Goal: Task Accomplishment & Management: Complete application form

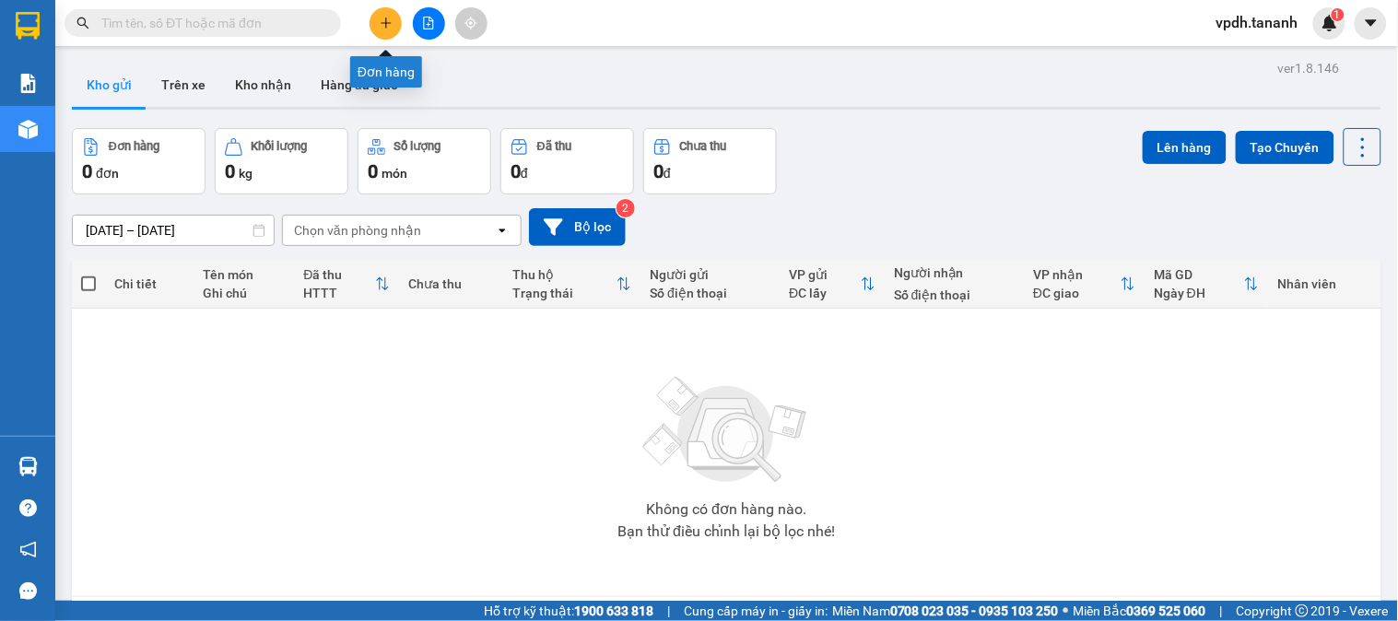
click at [389, 28] on icon "plus" at bounding box center [386, 23] width 13 height 13
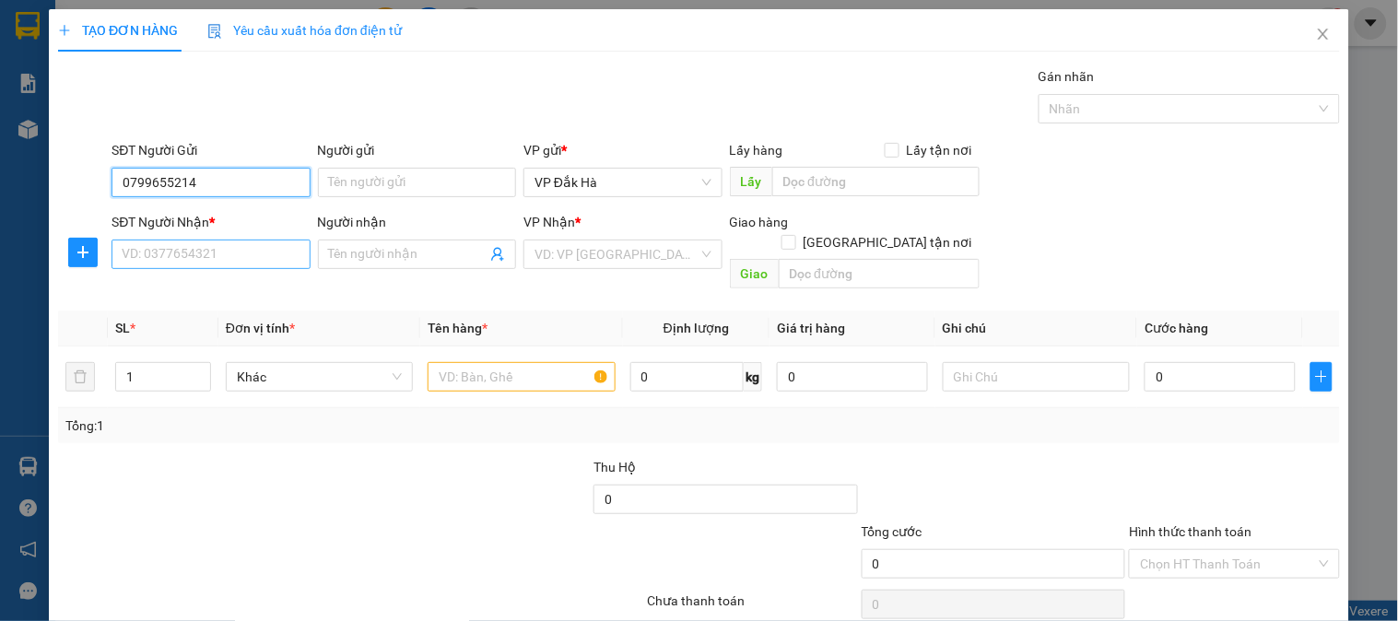
type input "0799655214"
click at [218, 256] on input "SĐT Người Nhận *" at bounding box center [211, 254] width 198 height 29
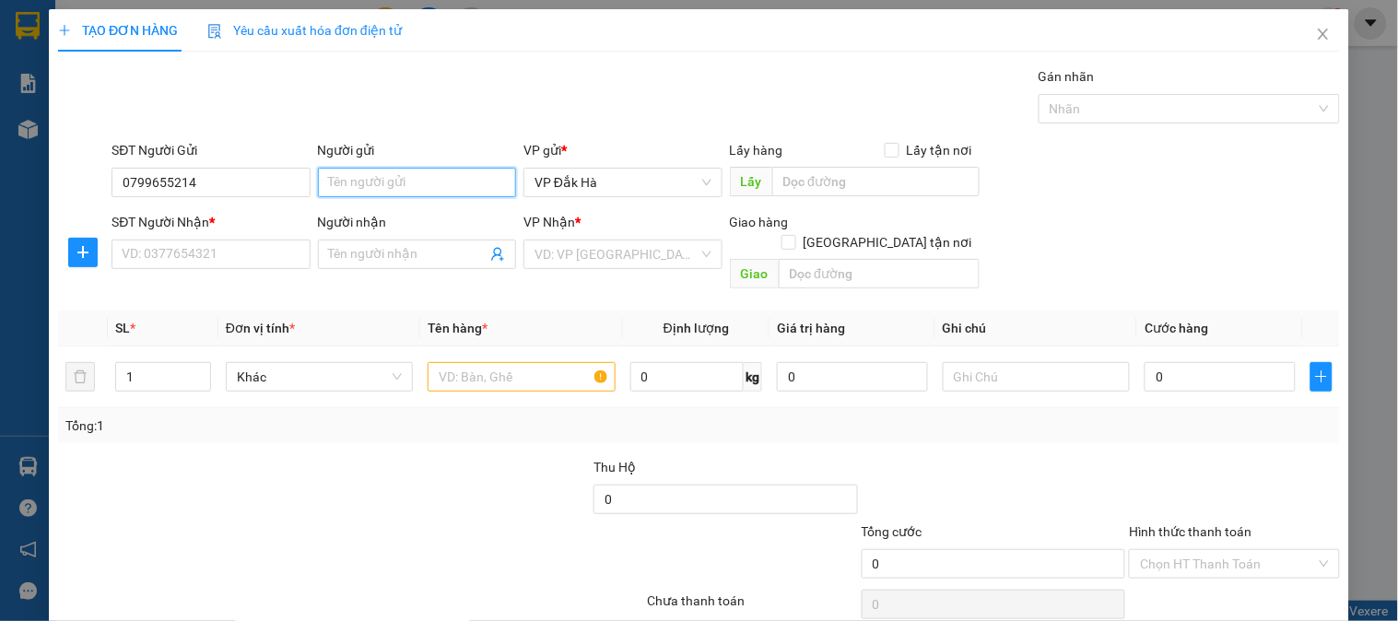
click at [429, 177] on input "Người gửi" at bounding box center [417, 182] width 198 height 29
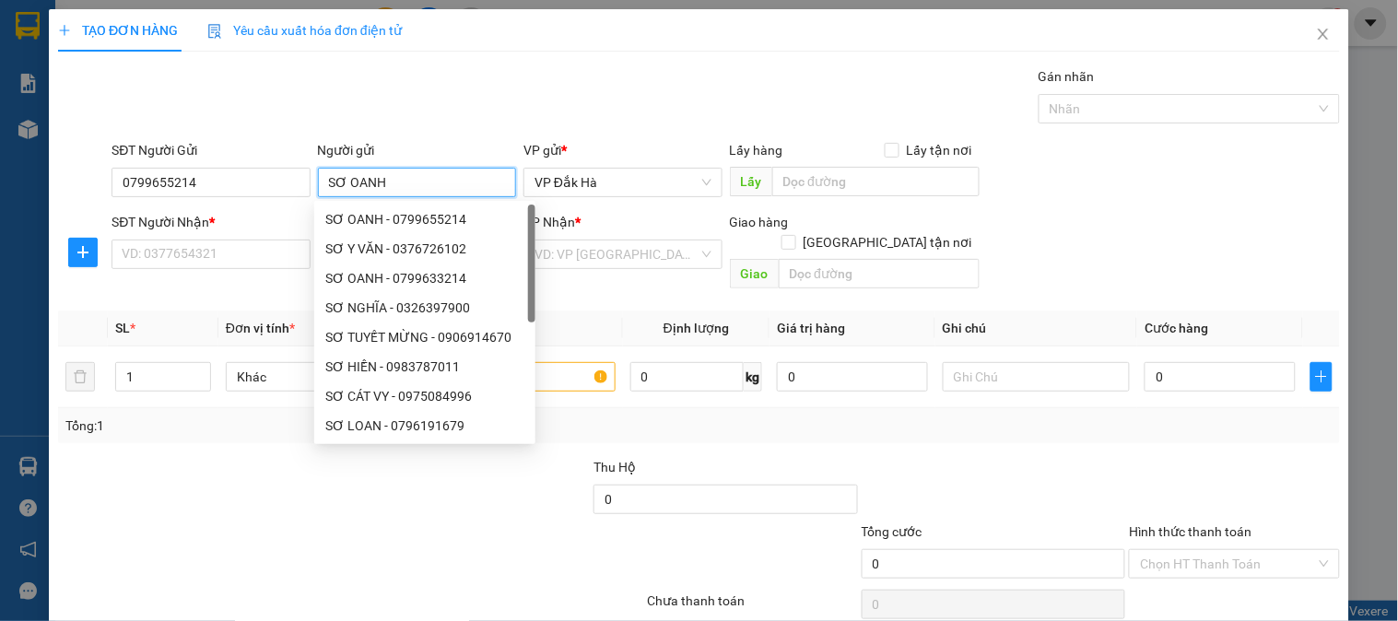
type input "SƠ OANH"
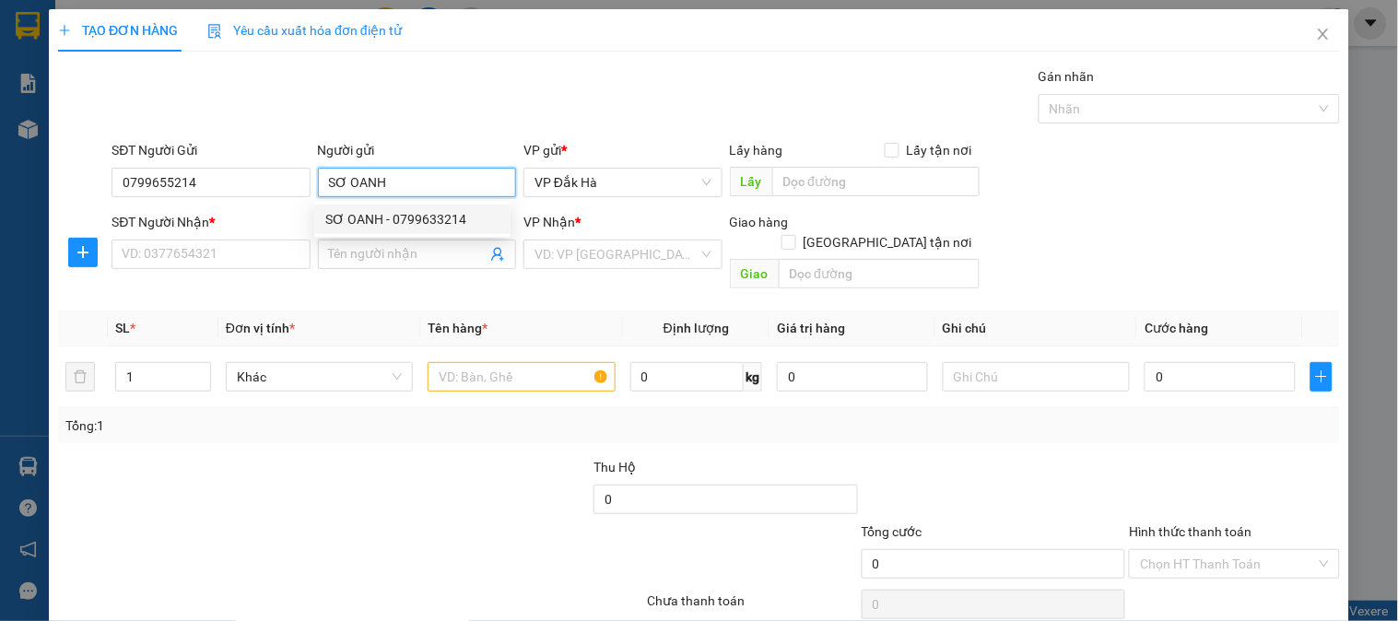
click at [433, 221] on div "SƠ OANH - 0799633214" at bounding box center [412, 219] width 174 height 20
type input "0799633214"
type input "SƠ OANH"
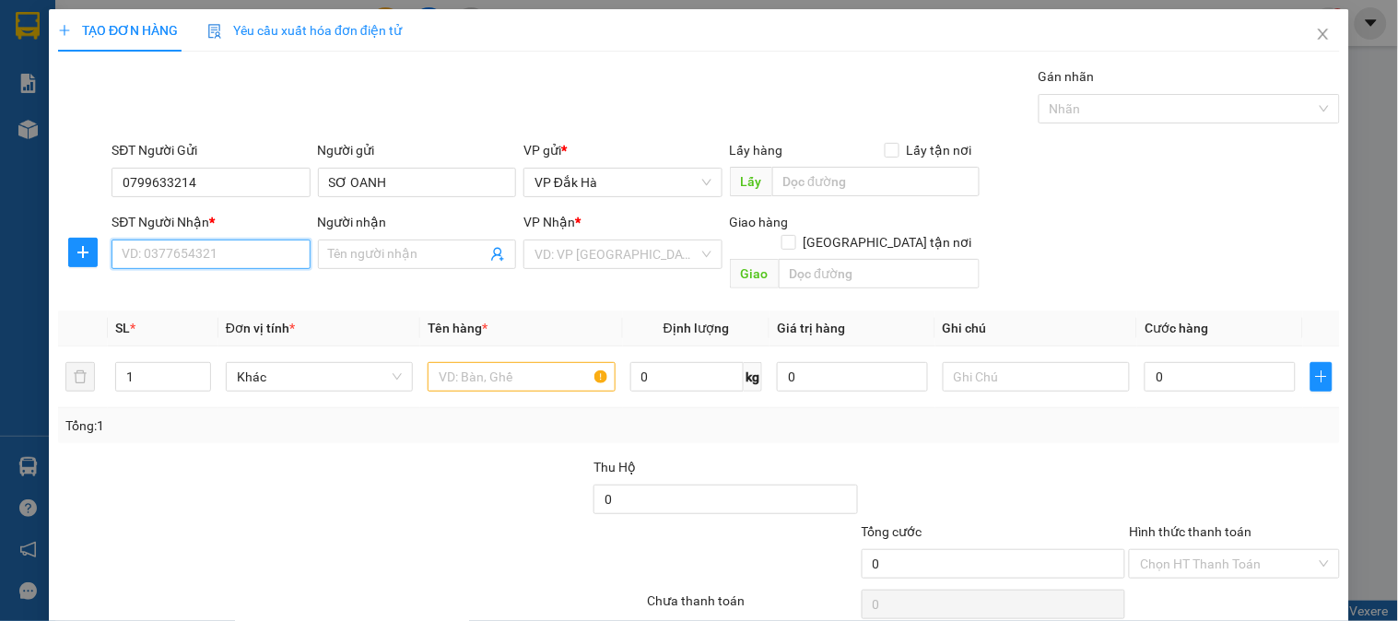
click at [203, 260] on input "SĐT Người Nhận *" at bounding box center [211, 254] width 198 height 29
type input "0963279276"
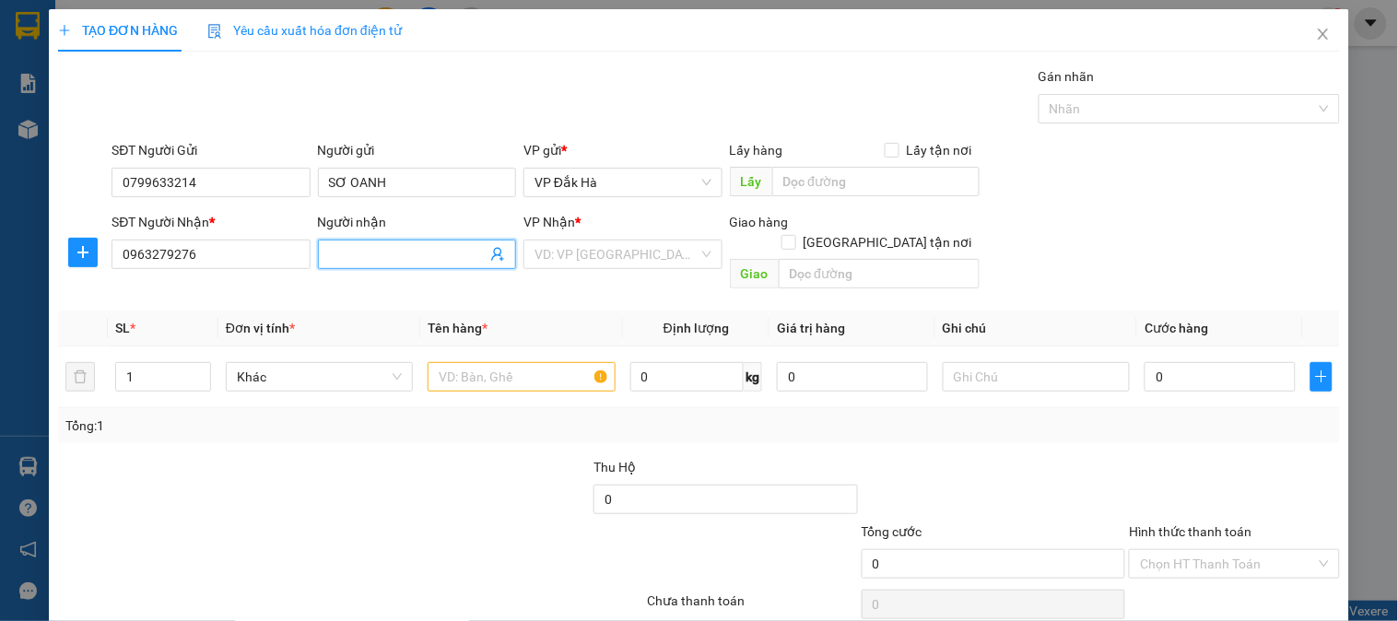
click at [407, 247] on input "Người nhận" at bounding box center [408, 254] width 158 height 20
type input "SƠ YẾN"
click at [482, 362] on input "text" at bounding box center [521, 376] width 187 height 29
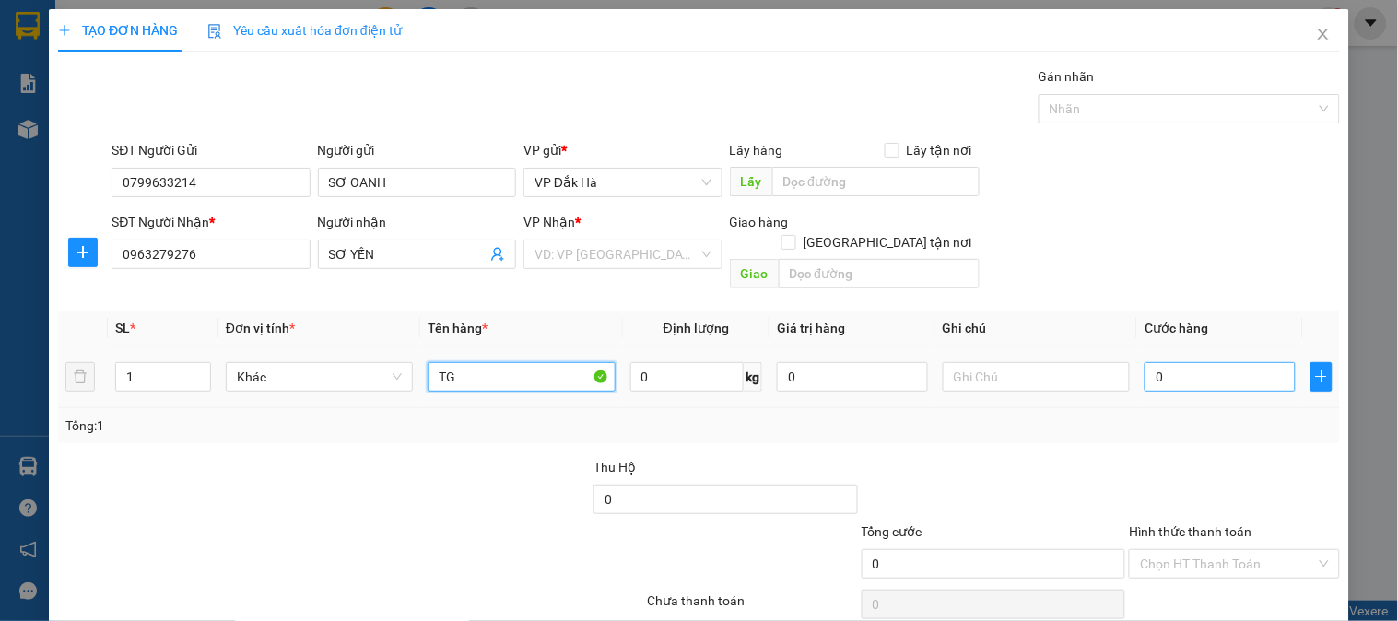
type input "TG"
click at [1186, 362] on input "0" at bounding box center [1220, 376] width 151 height 29
type input "5"
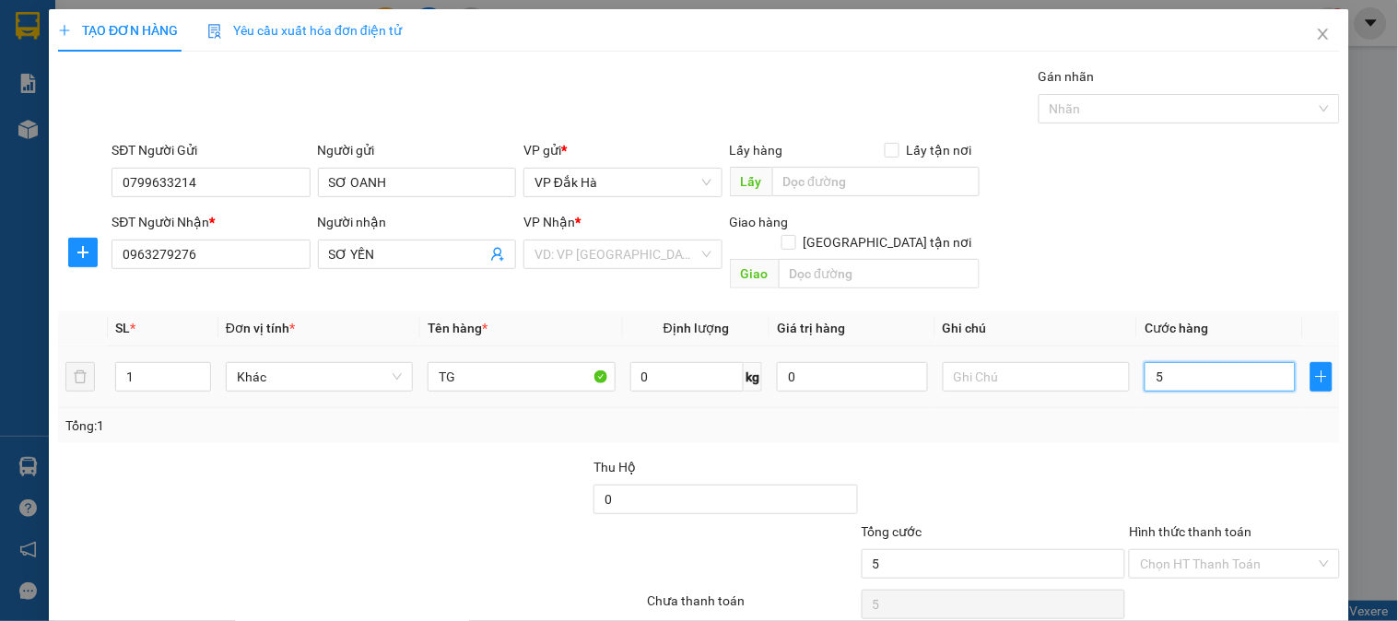
type input "50"
type input "500"
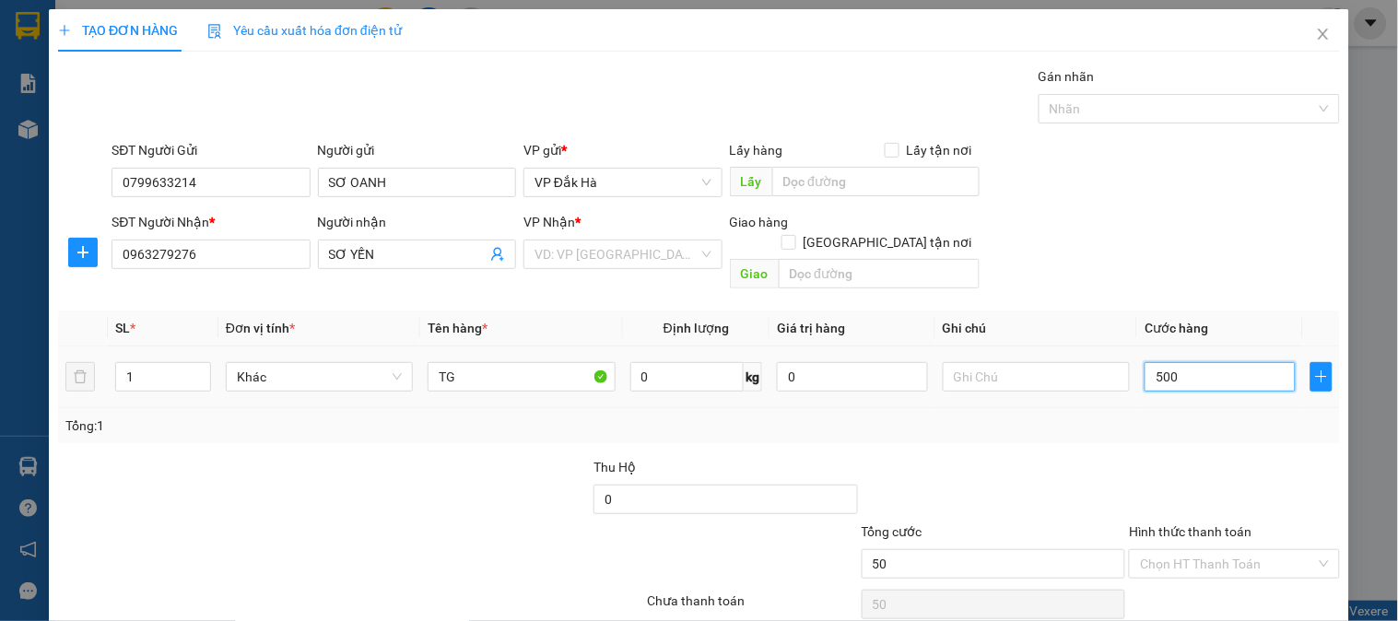
type input "500"
type input "5.000"
type input "50.000"
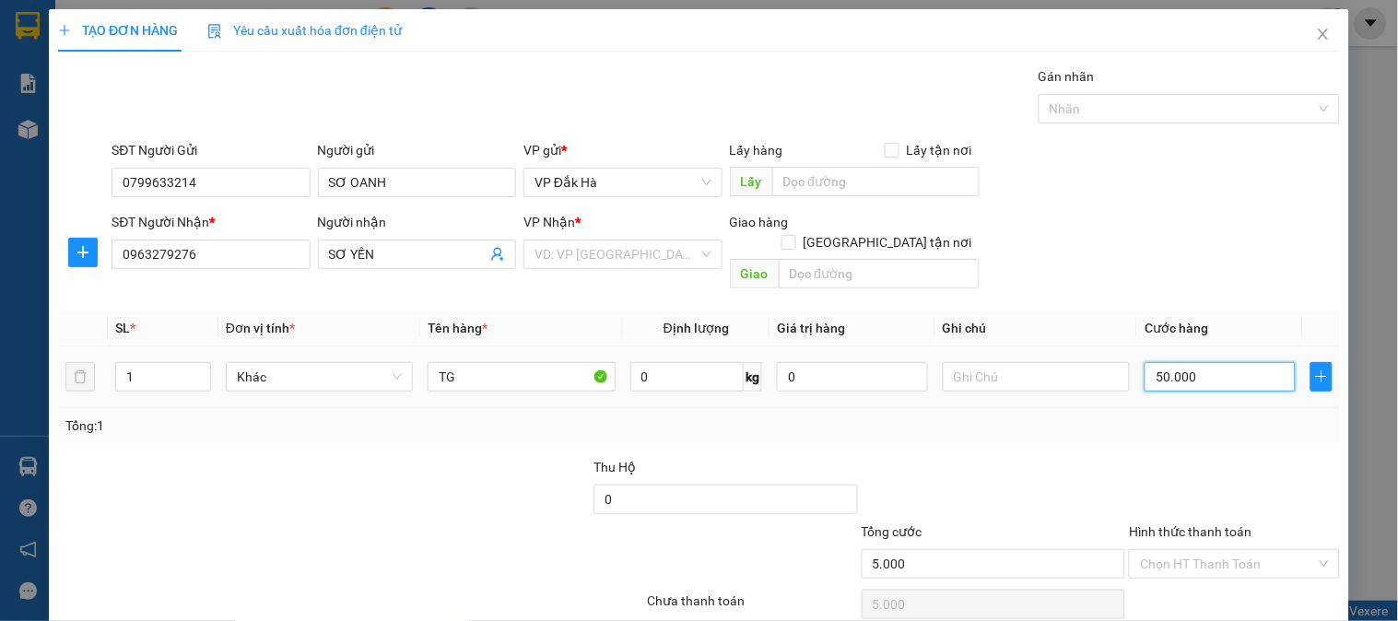
type input "50.000"
type input "500.000"
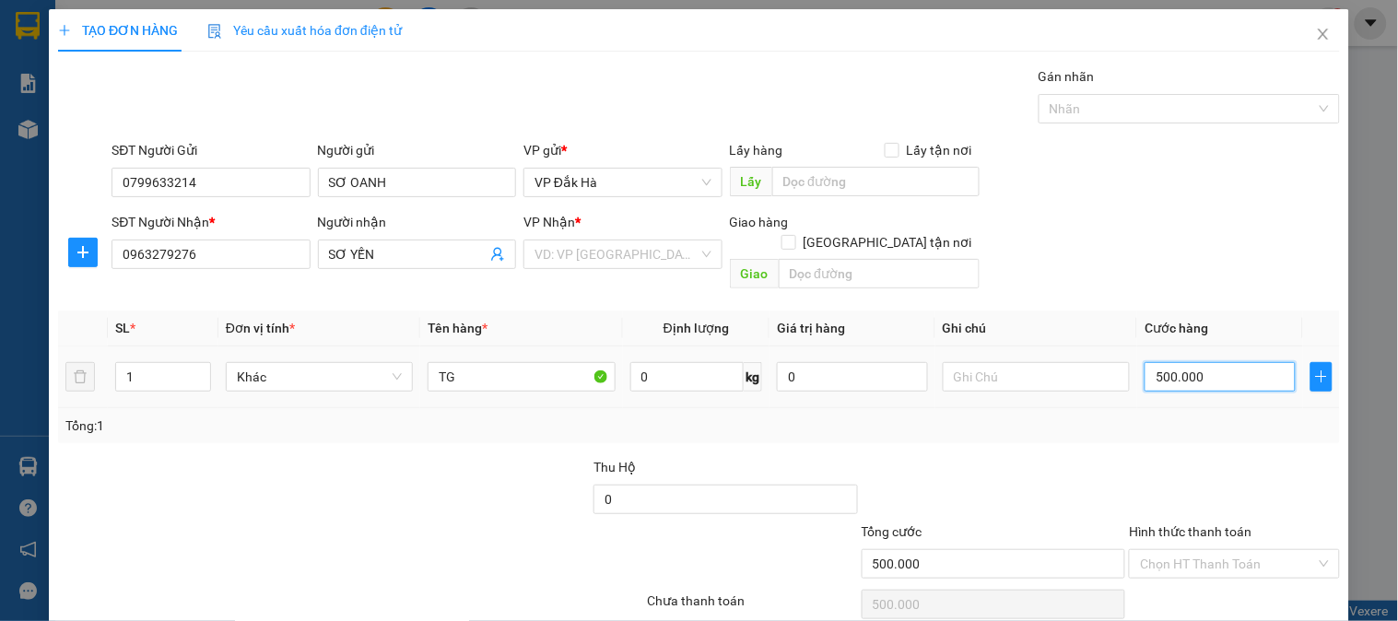
type input "50.000"
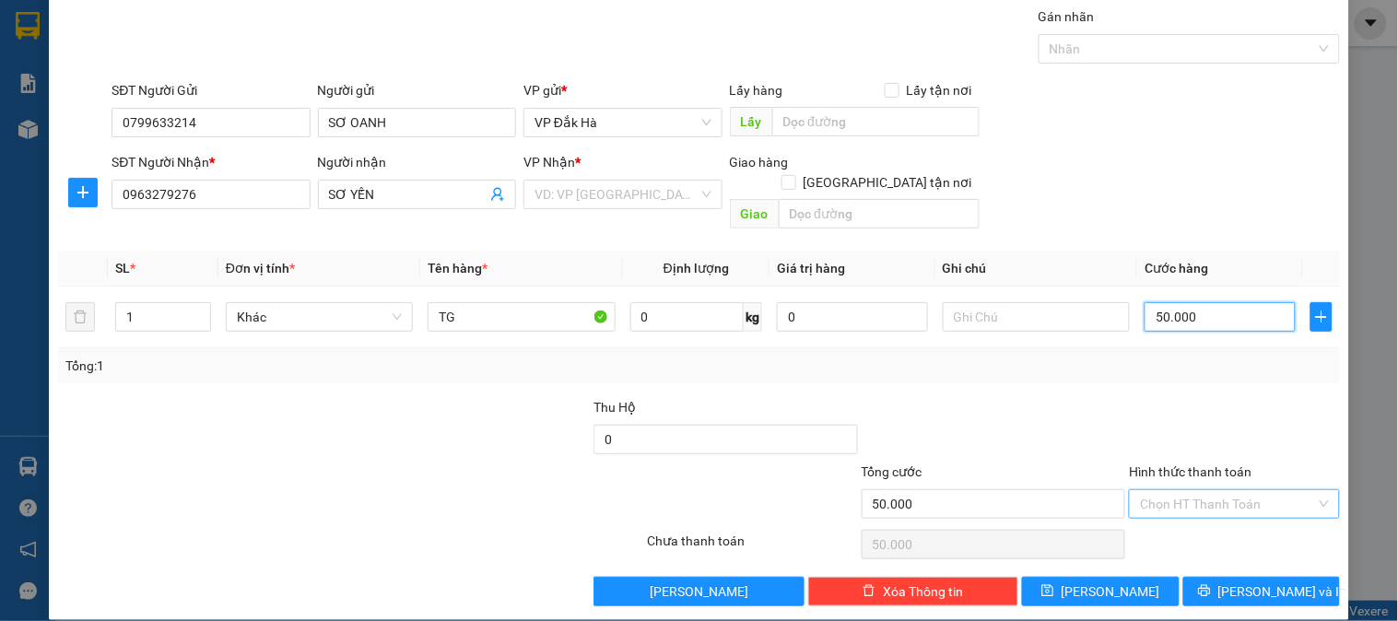
type input "50.000"
click at [1228, 490] on input "Hình thức thanh toán" at bounding box center [1227, 504] width 175 height 28
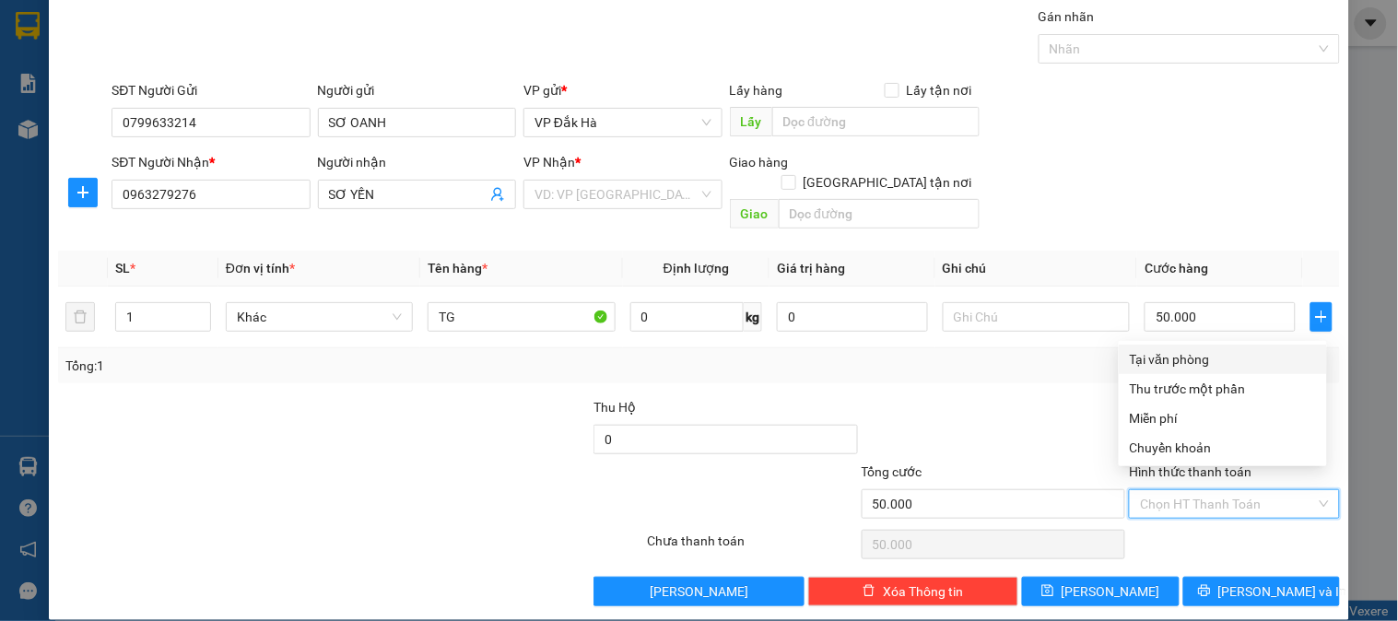
click at [1170, 365] on div "Tại văn phòng" at bounding box center [1223, 359] width 186 height 20
type input "0"
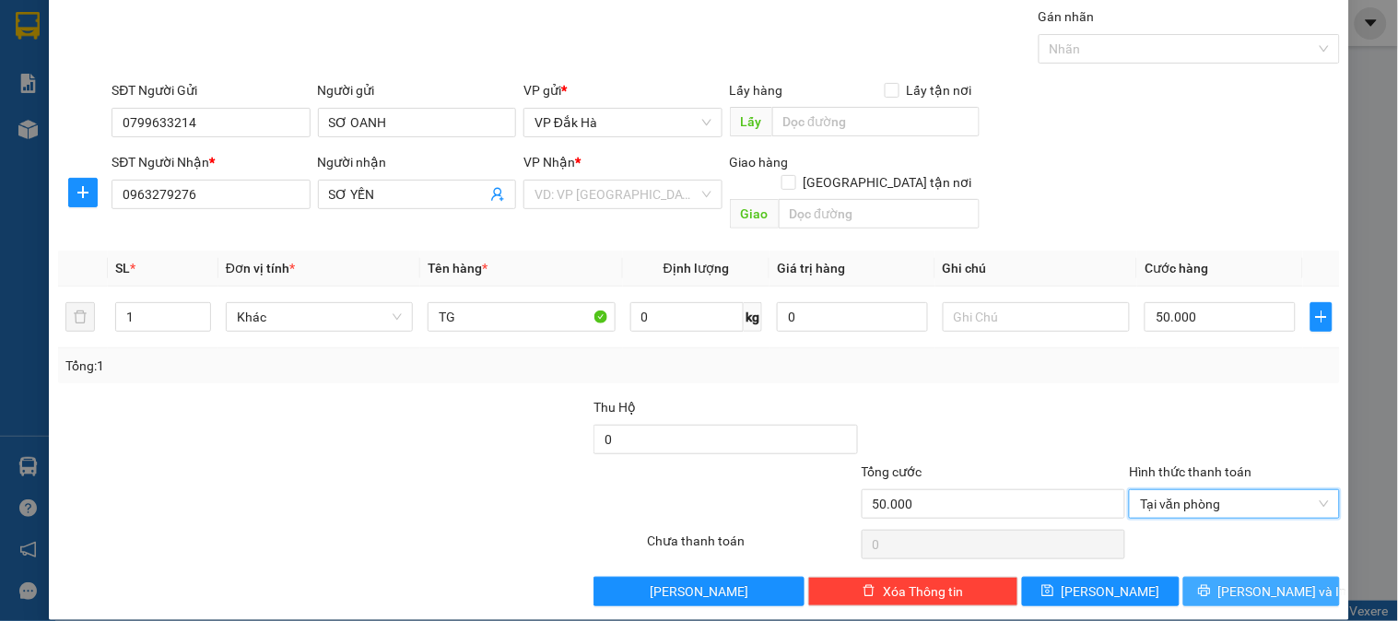
click at [1245, 581] on span "Lưu và In" at bounding box center [1282, 591] width 129 height 20
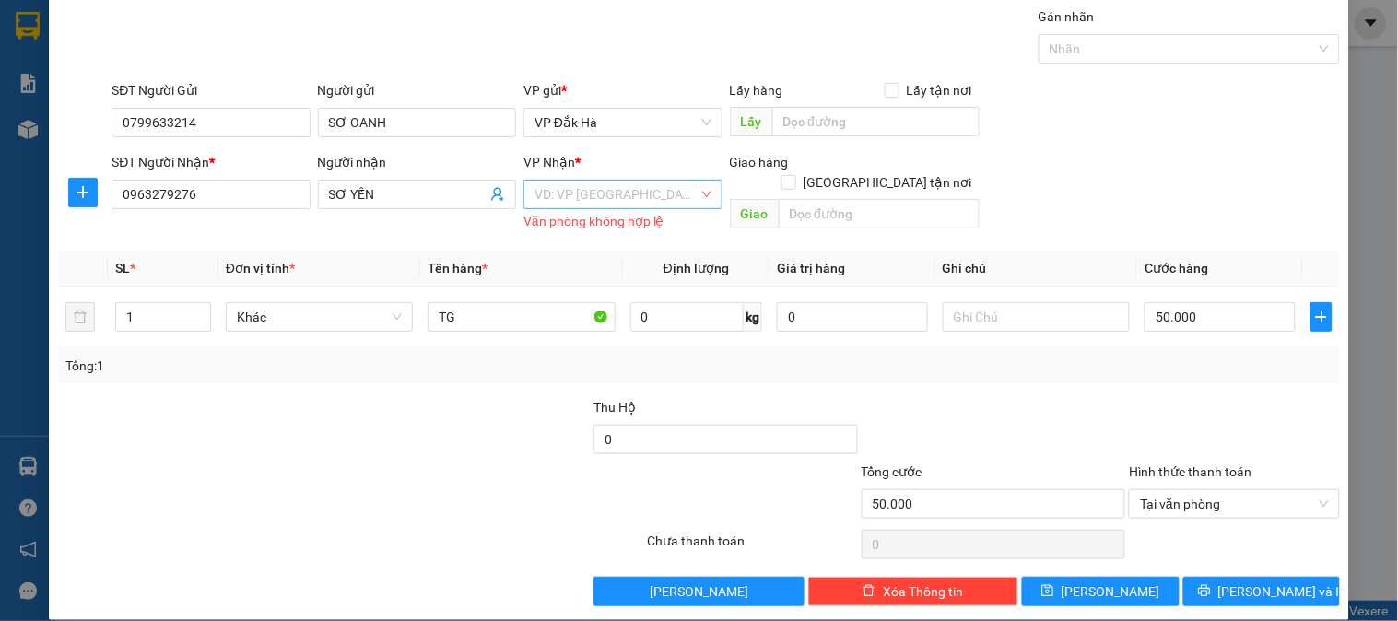
click at [606, 190] on input "search" at bounding box center [615, 195] width 163 height 28
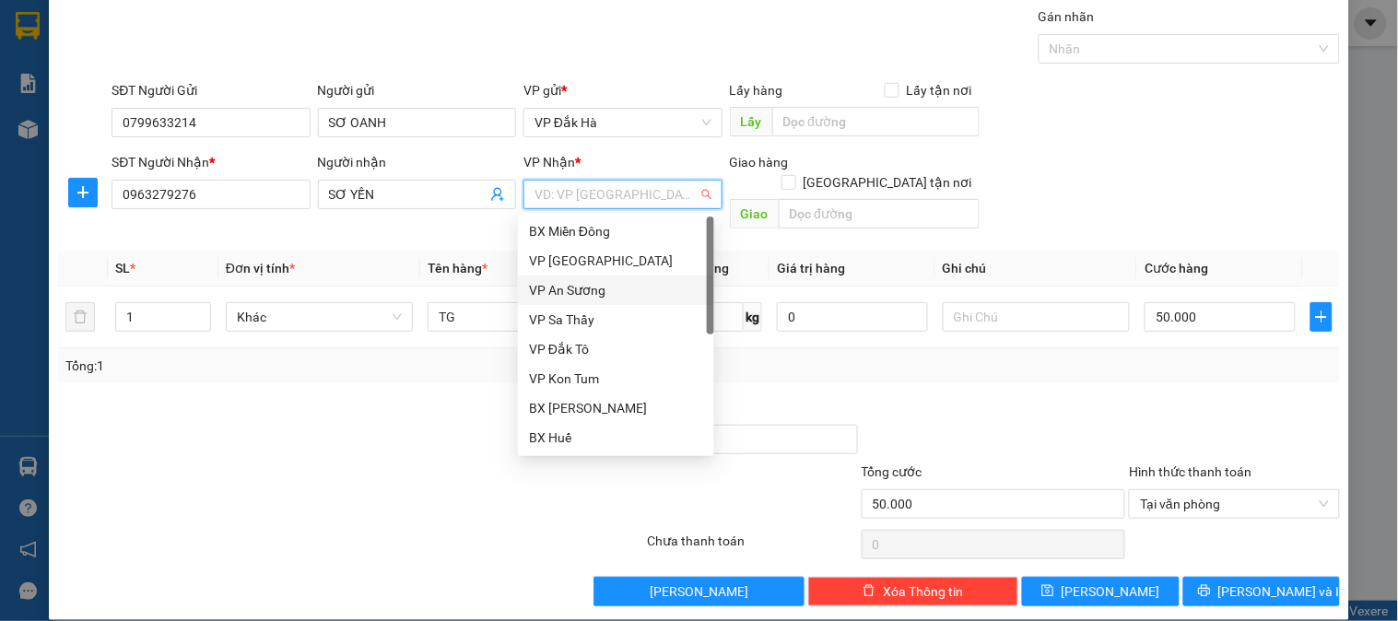
click at [596, 295] on div "VP An Sương" at bounding box center [616, 290] width 174 height 20
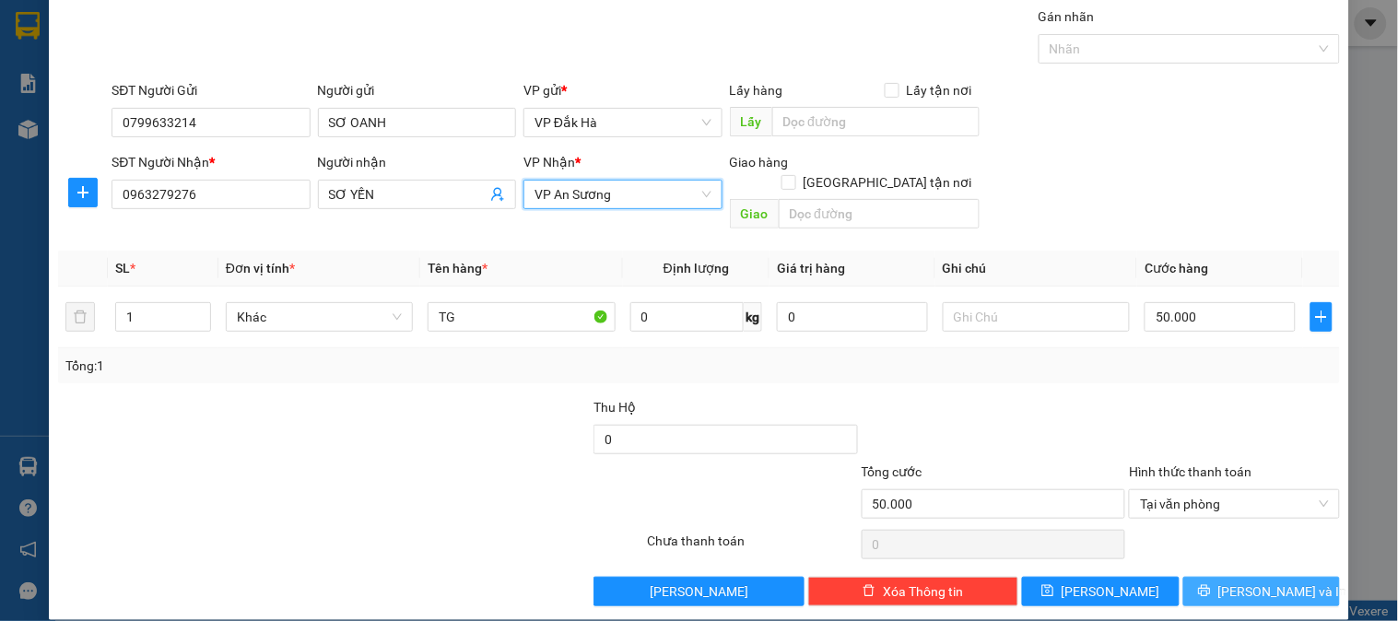
click at [1248, 581] on button "Lưu và In" at bounding box center [1261, 591] width 157 height 29
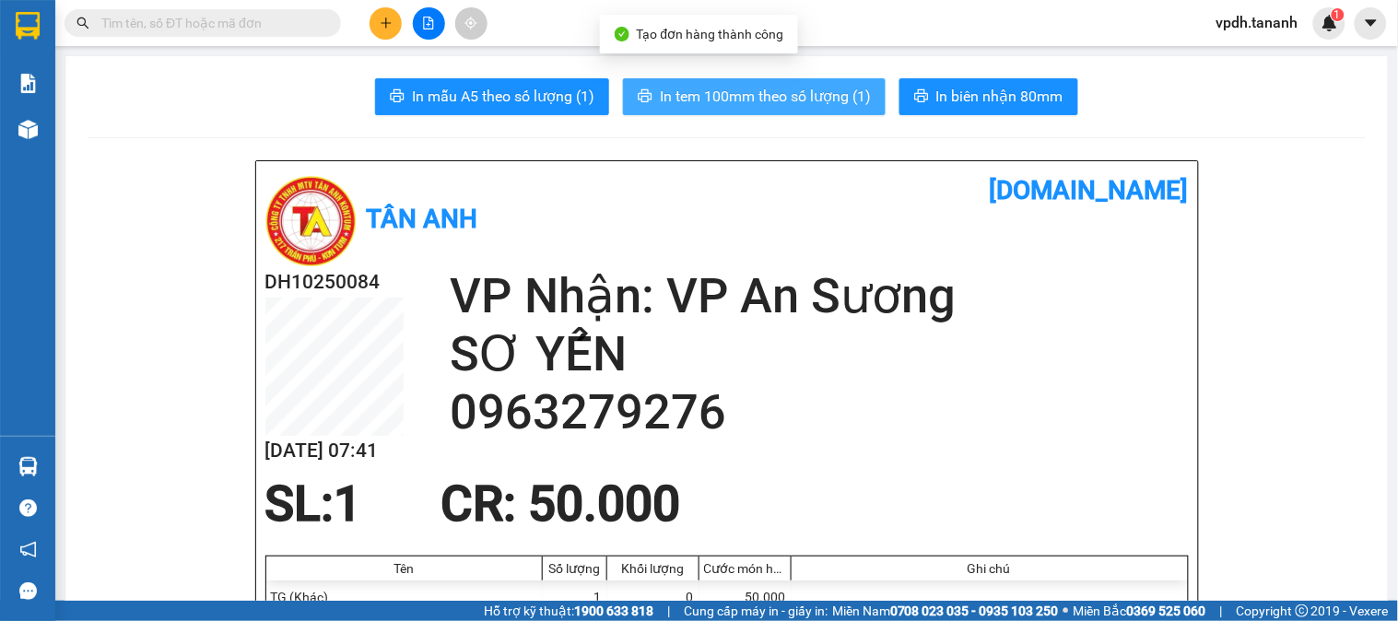
click at [777, 112] on button "In tem 100mm theo số lượng (1)" at bounding box center [754, 96] width 263 height 37
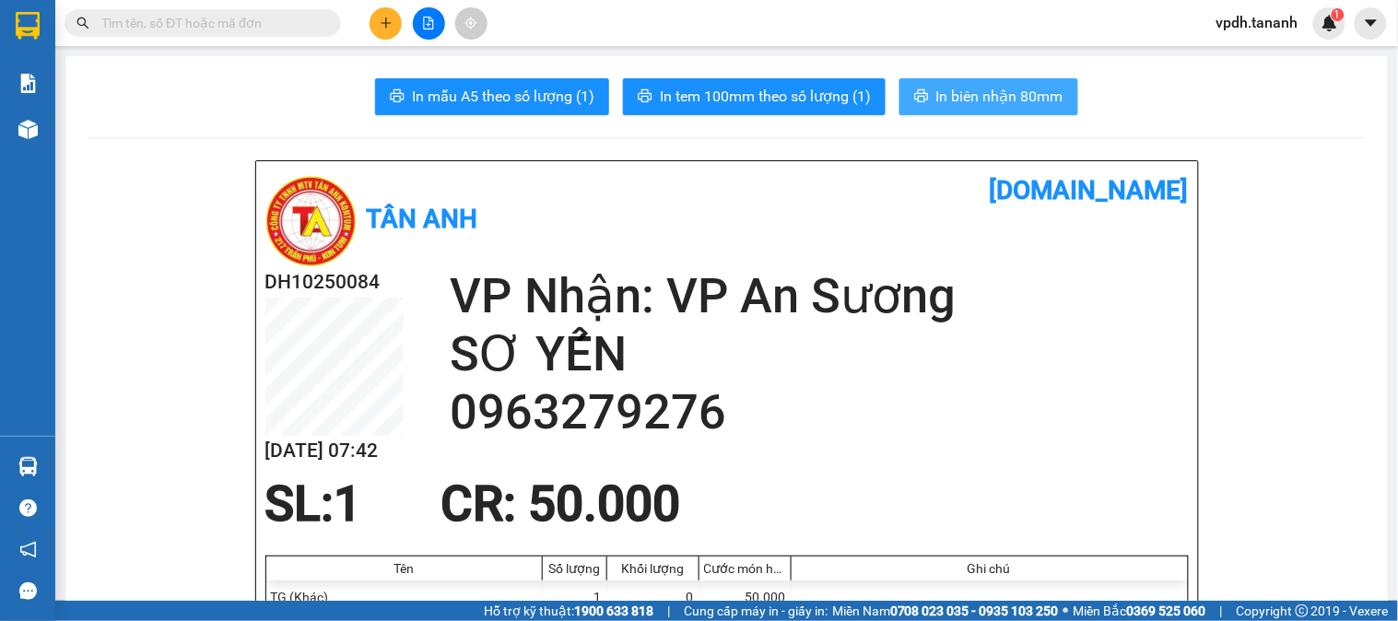
click at [1027, 104] on span "In biên nhận 80mm" at bounding box center [999, 96] width 127 height 23
click at [251, 26] on input "text" at bounding box center [209, 23] width 217 height 20
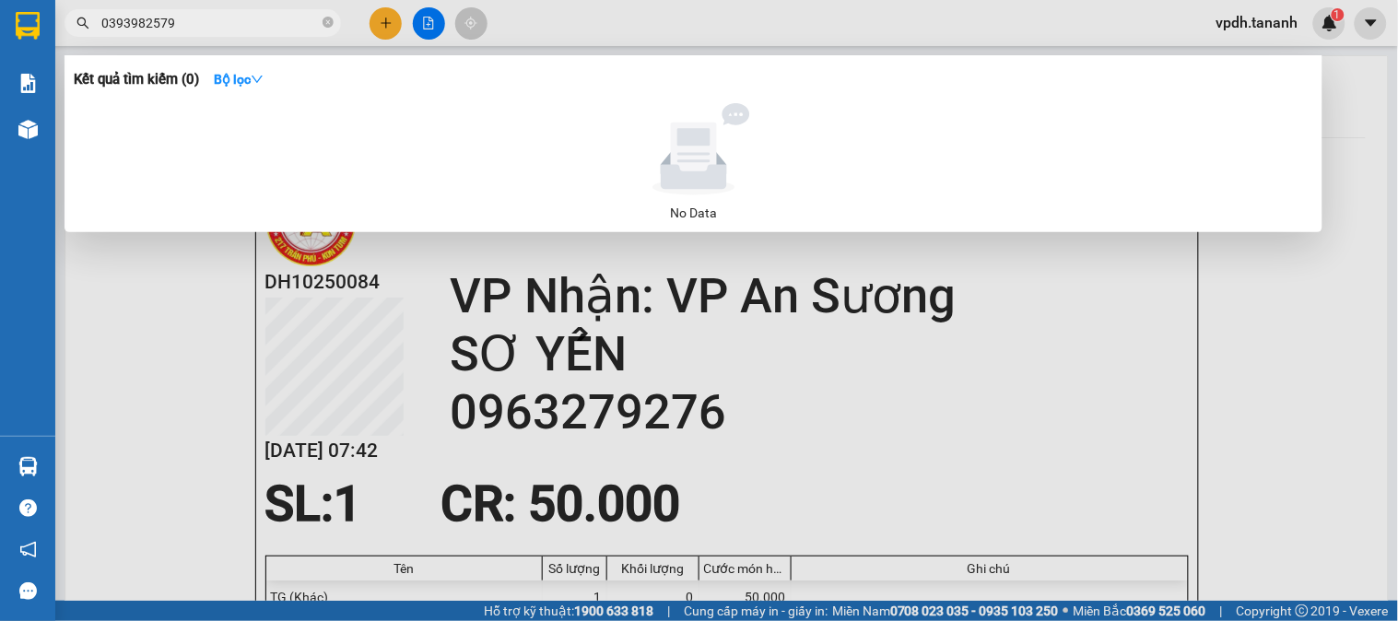
click at [198, 29] on input "0393982579" at bounding box center [209, 23] width 217 height 20
type input "0393982579"
